Goal: Check status: Check status

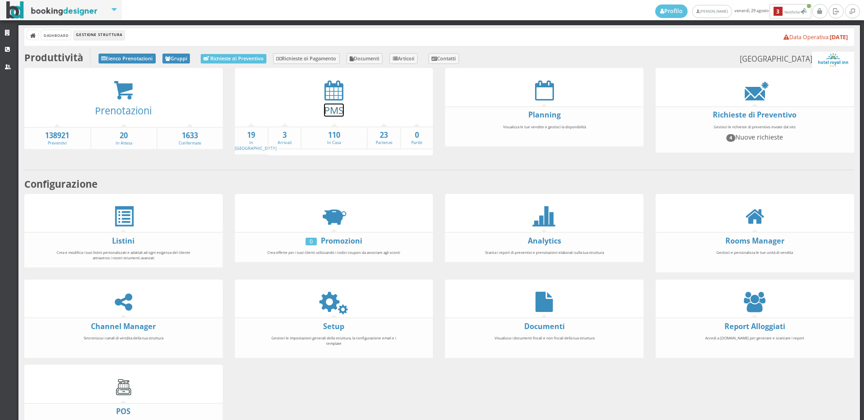
click at [329, 108] on link "PMS" at bounding box center [334, 109] width 20 height 13
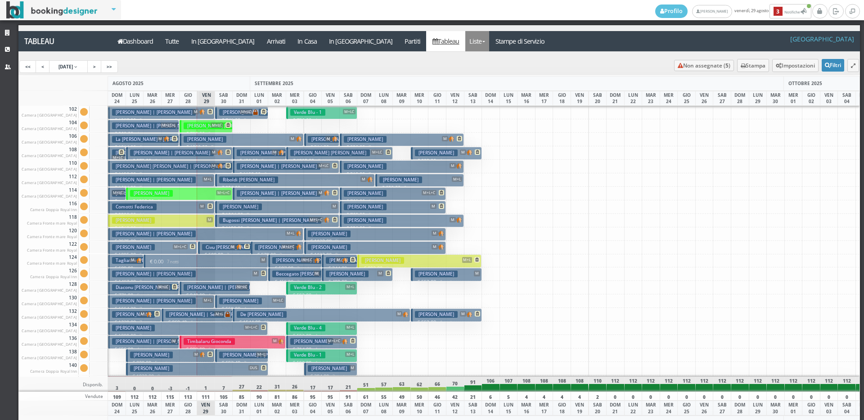
click at [465, 42] on link "Liste" at bounding box center [477, 41] width 24 height 20
click at [465, 58] on link "Ospiti In Casa" at bounding box center [497, 59] width 65 height 16
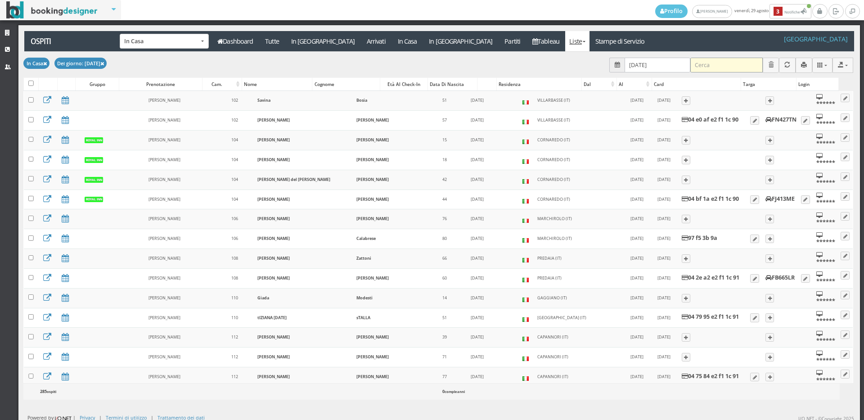
click at [705, 66] on input "search" at bounding box center [726, 65] width 72 height 15
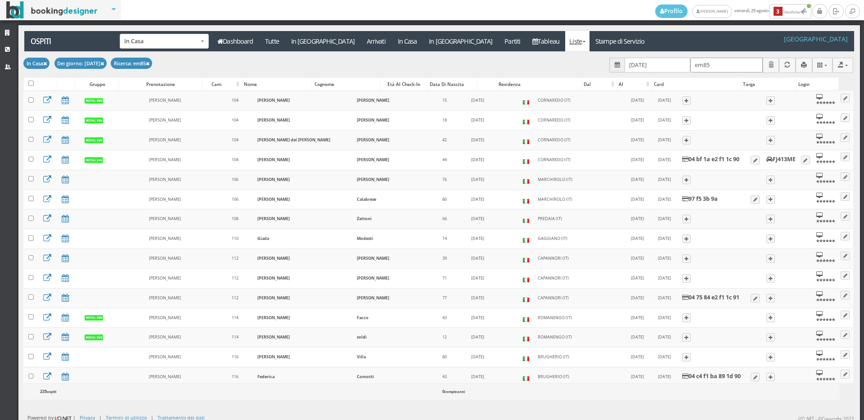
type input "em852"
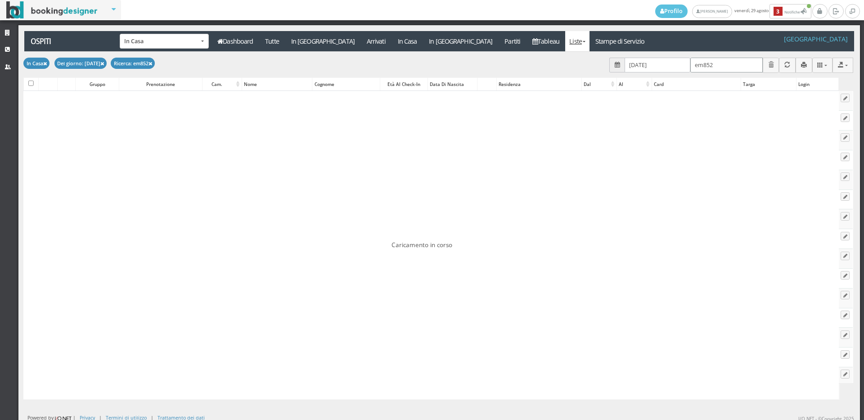
checkbox input "false"
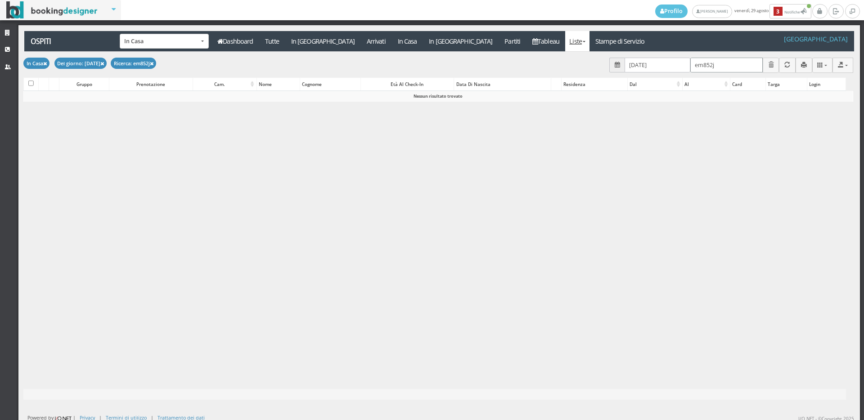
type input "em852jg"
checkbox input "false"
type input "em852jg"
